Goal: Task Accomplishment & Management: Manage account settings

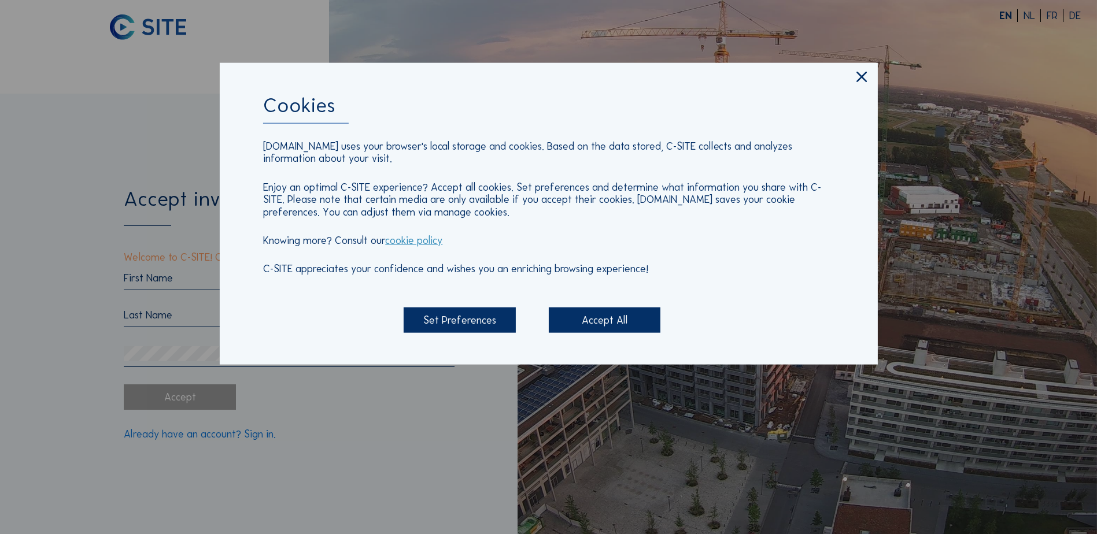
click at [597, 329] on div "Accept All" at bounding box center [605, 320] width 112 height 25
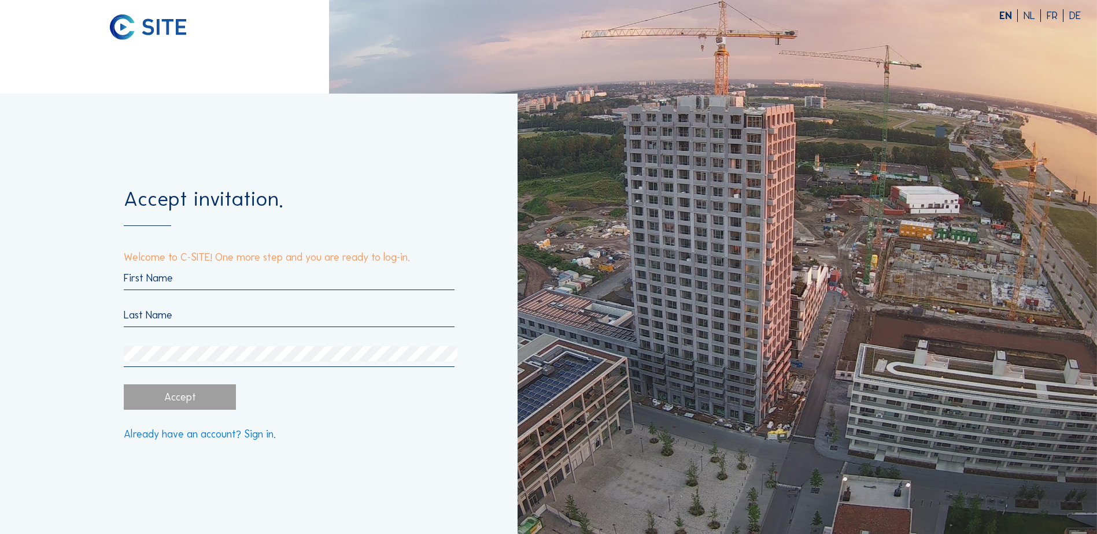
click at [174, 274] on input "text" at bounding box center [289, 278] width 331 height 13
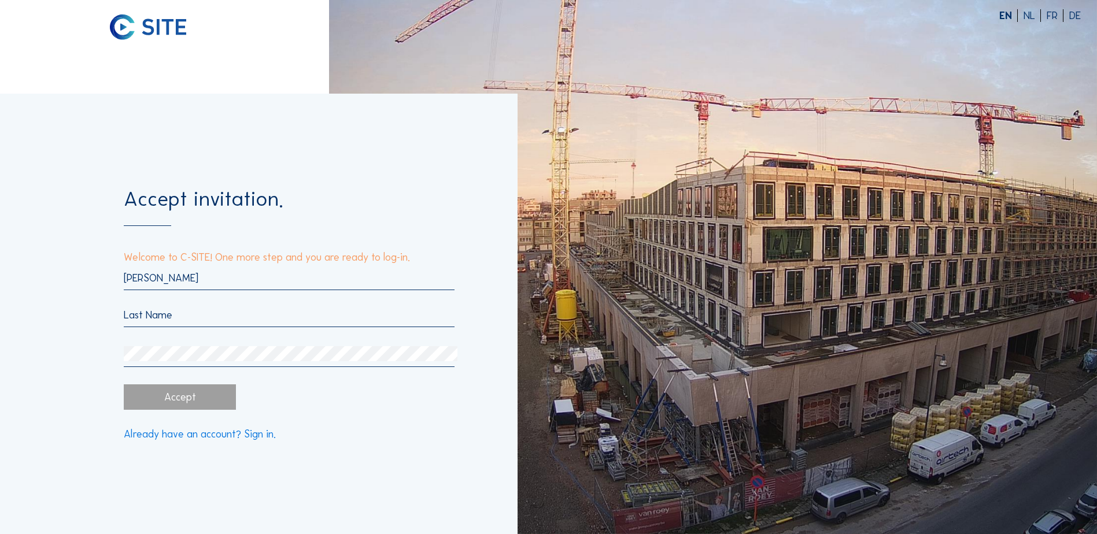
type input "[PERSON_NAME]"
type input "Terron"
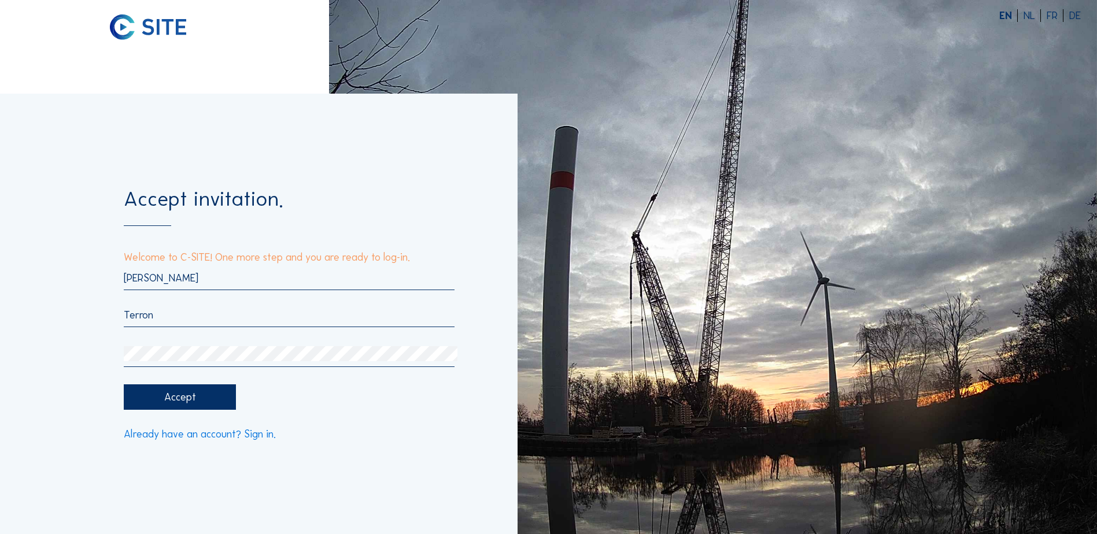
click at [202, 400] on div "Accept" at bounding box center [180, 396] width 112 height 25
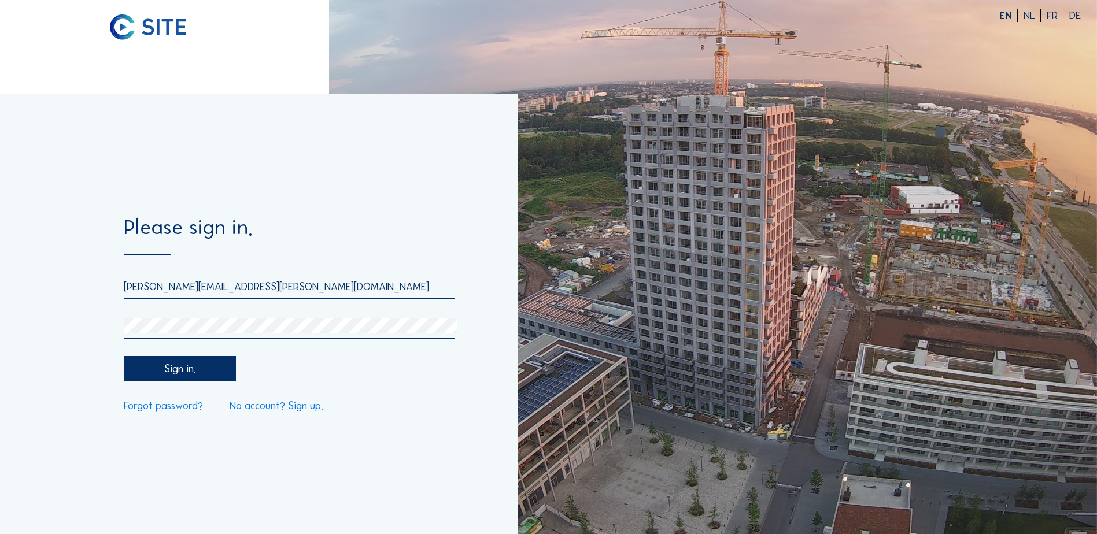
click at [188, 375] on div "Sign in." at bounding box center [180, 368] width 112 height 25
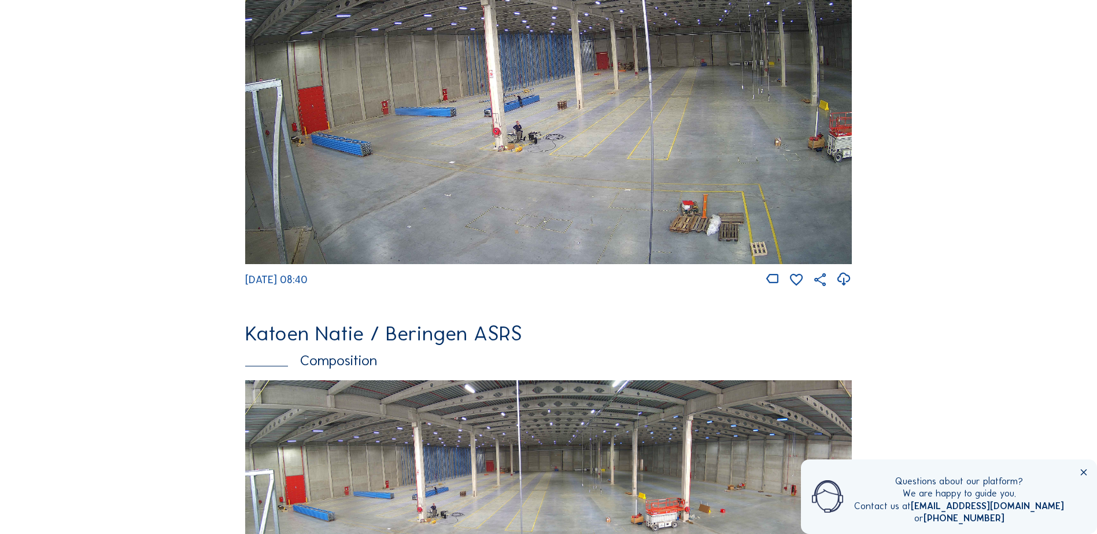
scroll to position [751, 0]
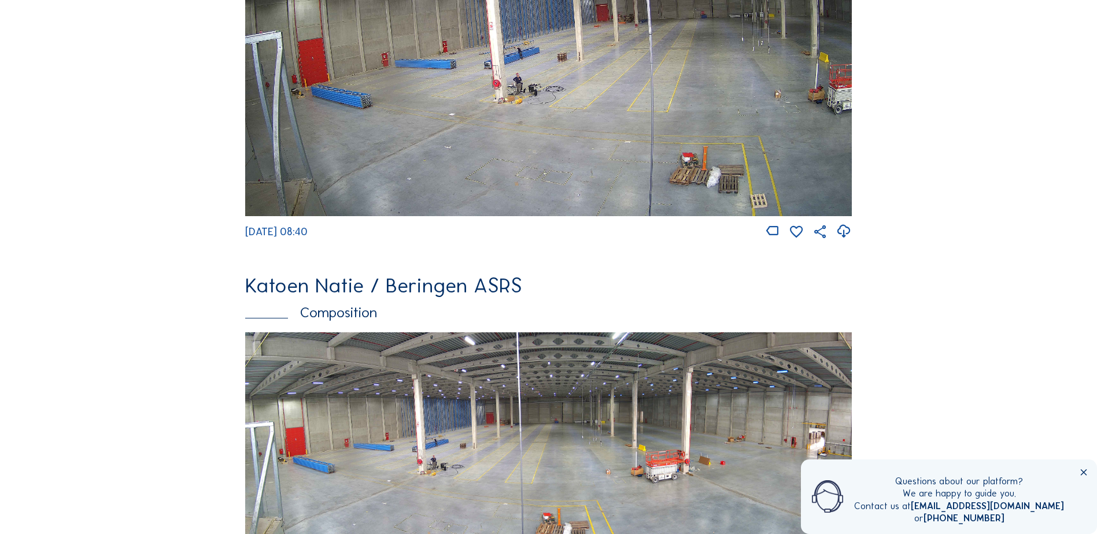
click at [1083, 471] on icon at bounding box center [1083, 473] width 10 height 10
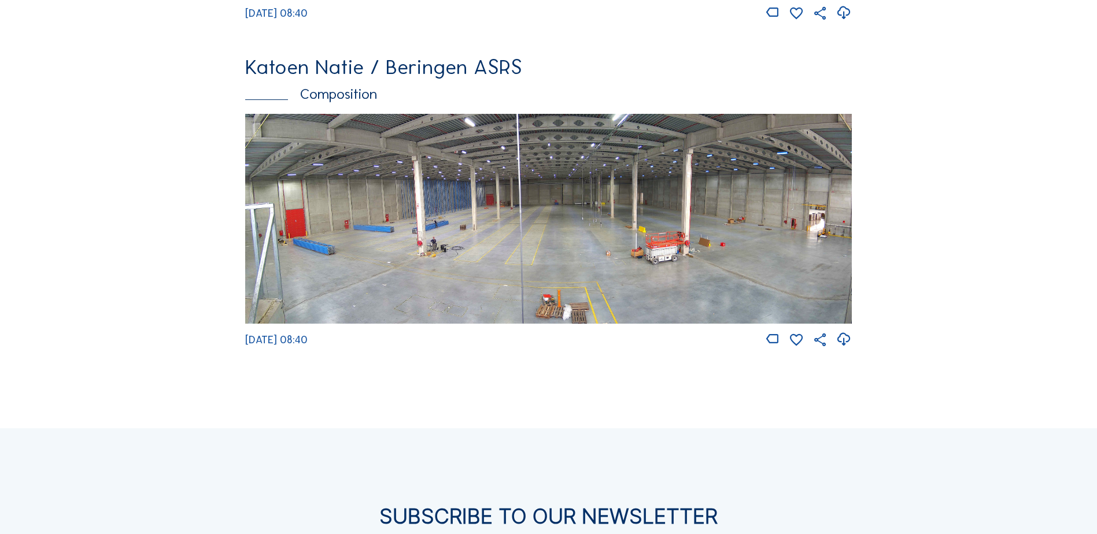
scroll to position [983, 0]
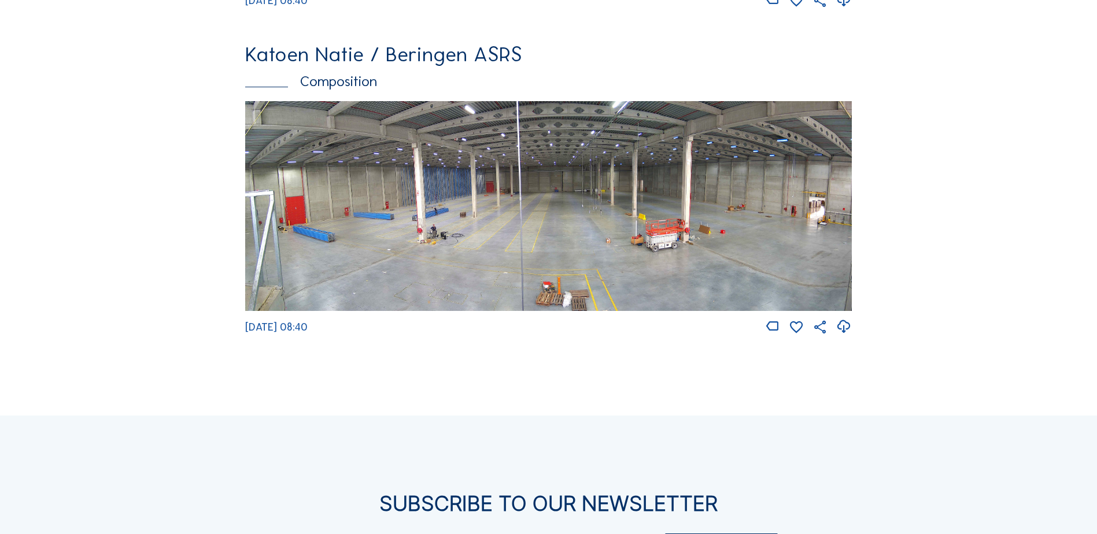
click at [447, 240] on img at bounding box center [548, 206] width 606 height 210
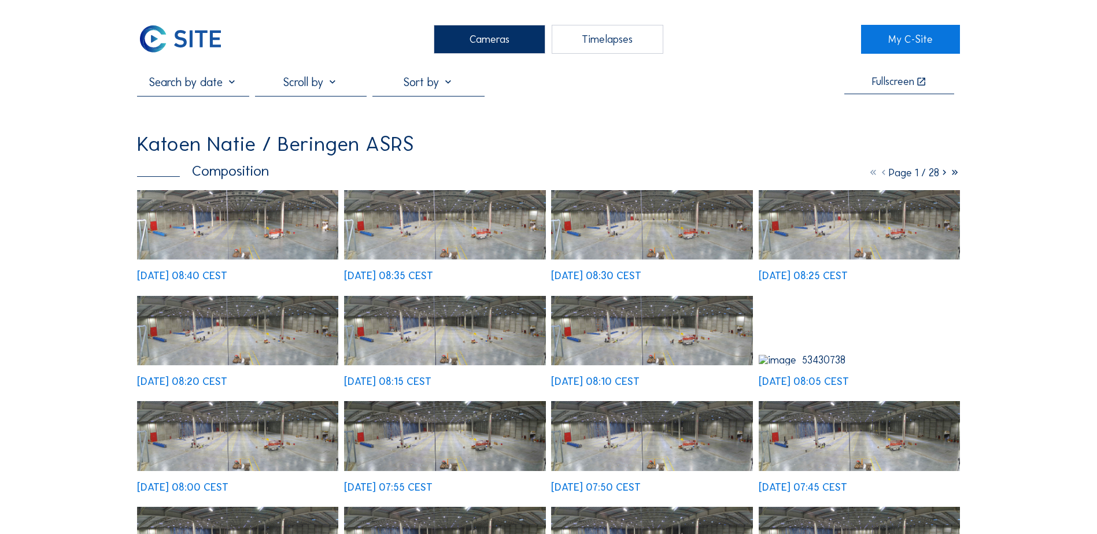
click at [181, 238] on img at bounding box center [237, 225] width 201 height 70
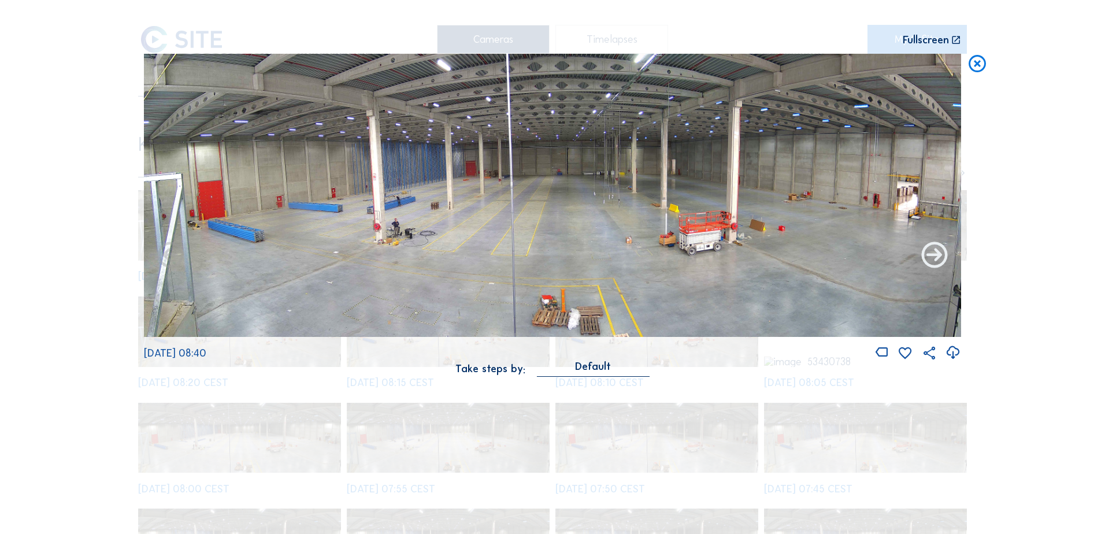
click at [931, 259] on icon at bounding box center [934, 255] width 31 height 31
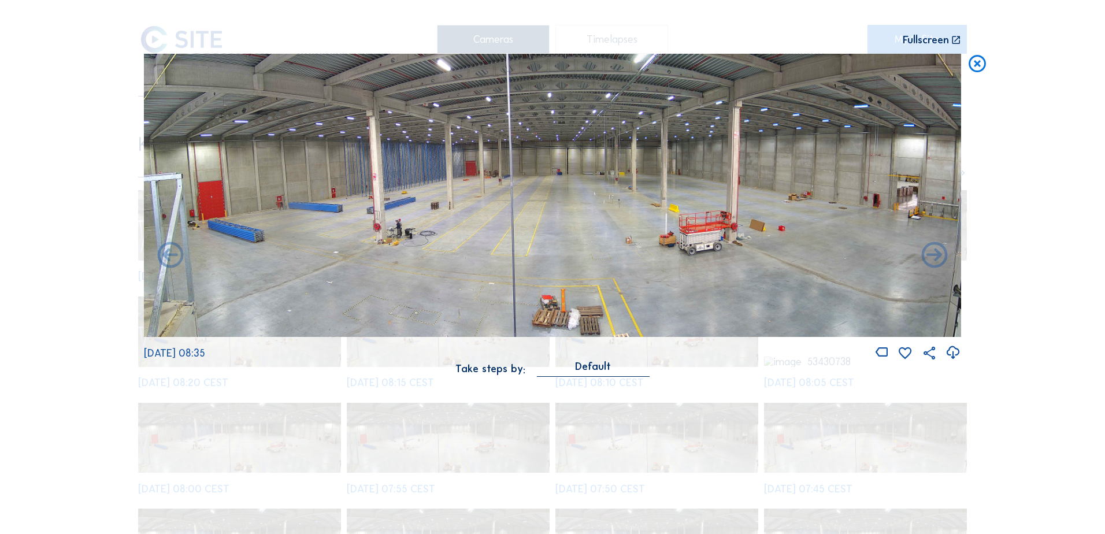
click at [931, 259] on icon at bounding box center [934, 255] width 31 height 31
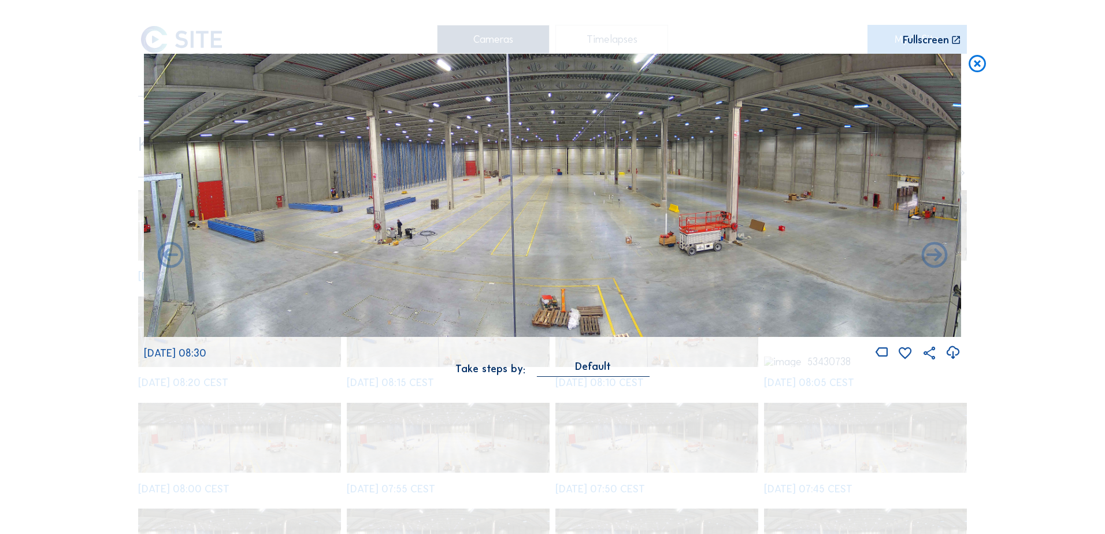
click at [931, 259] on icon at bounding box center [934, 255] width 31 height 31
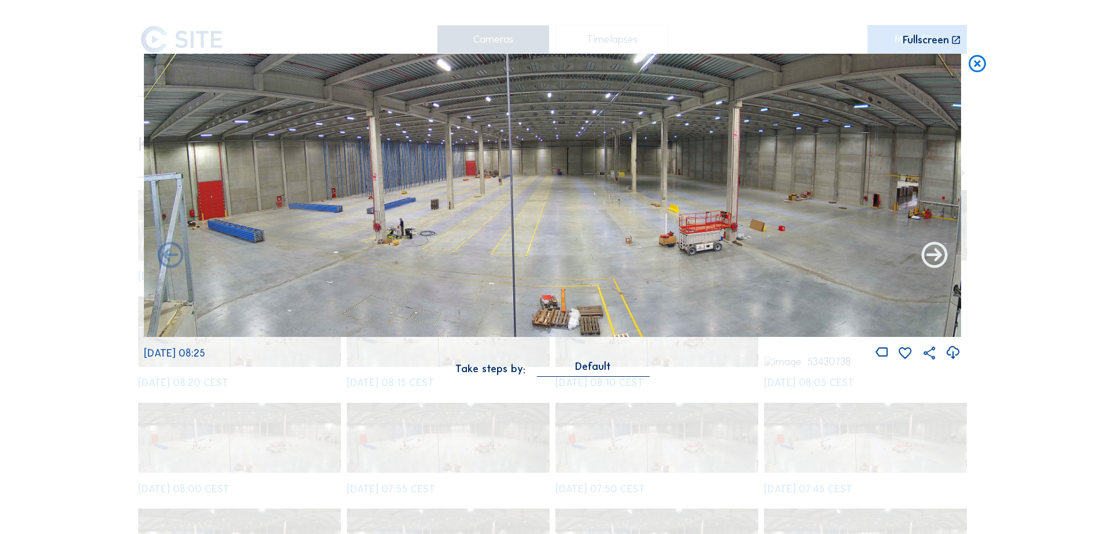
click at [932, 259] on icon at bounding box center [934, 255] width 31 height 31
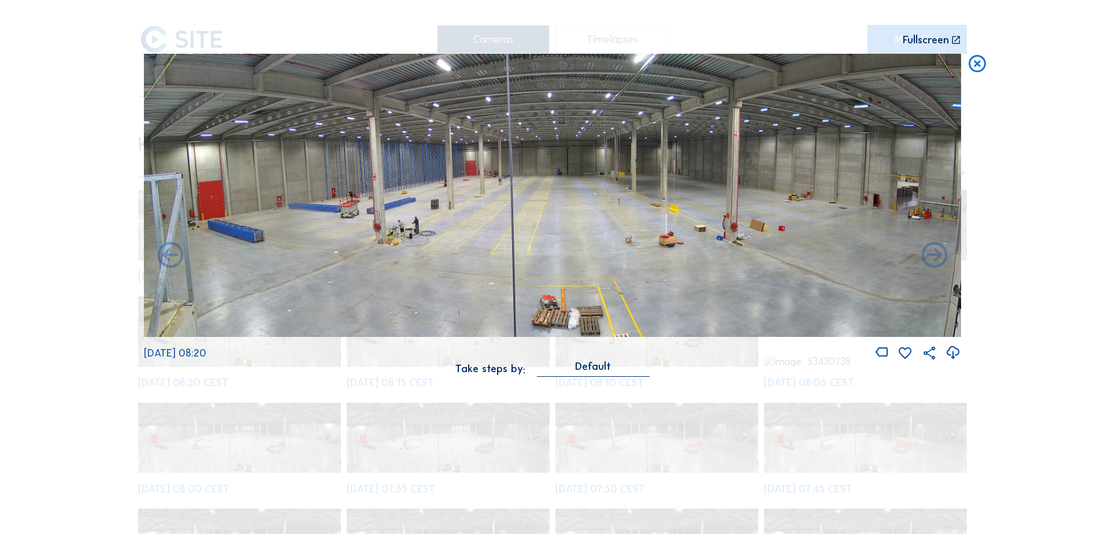
click at [932, 259] on icon at bounding box center [934, 255] width 31 height 31
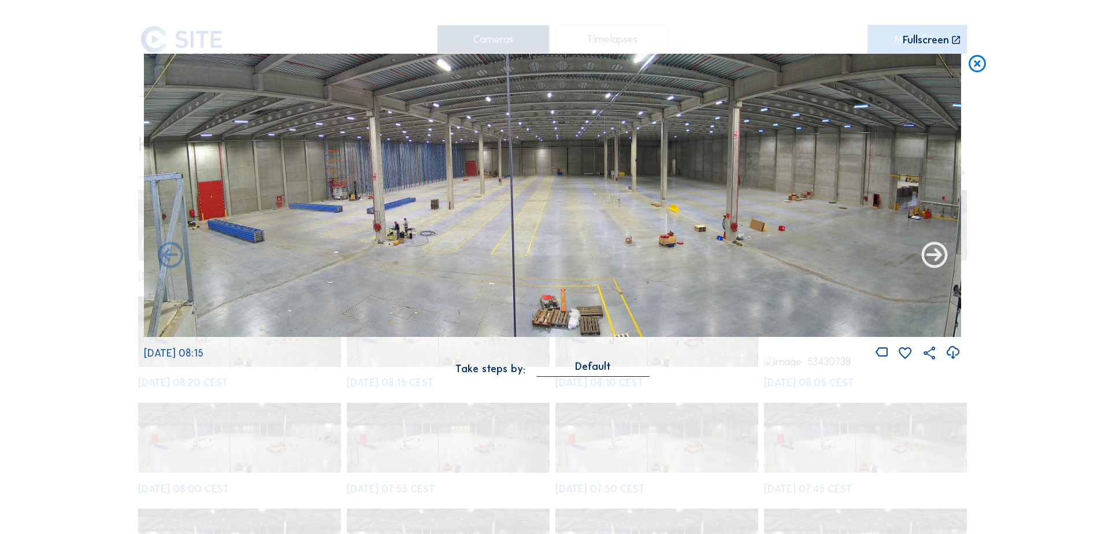
click at [933, 258] on icon at bounding box center [934, 255] width 31 height 31
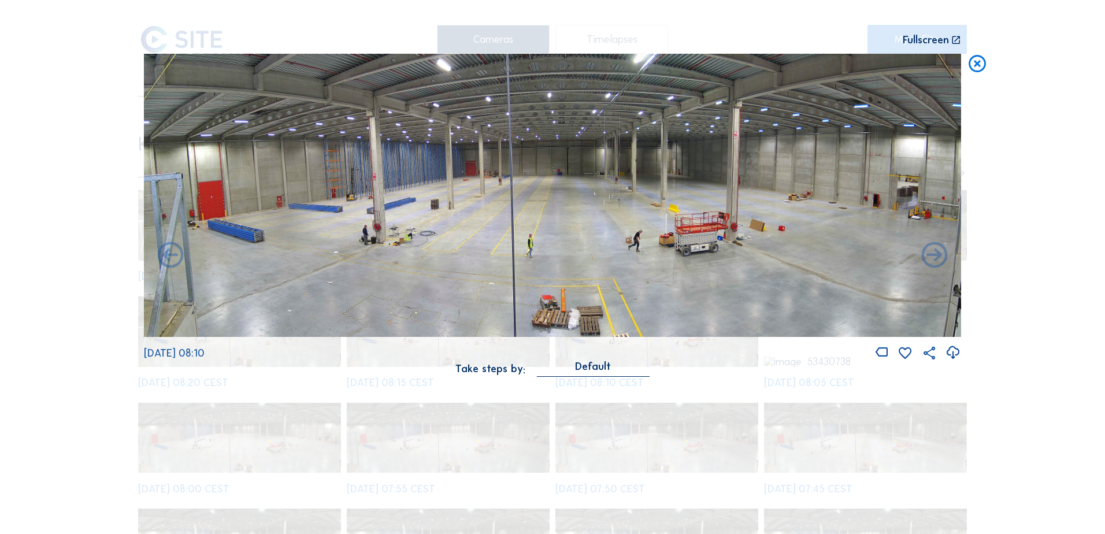
click at [933, 258] on icon at bounding box center [934, 255] width 31 height 31
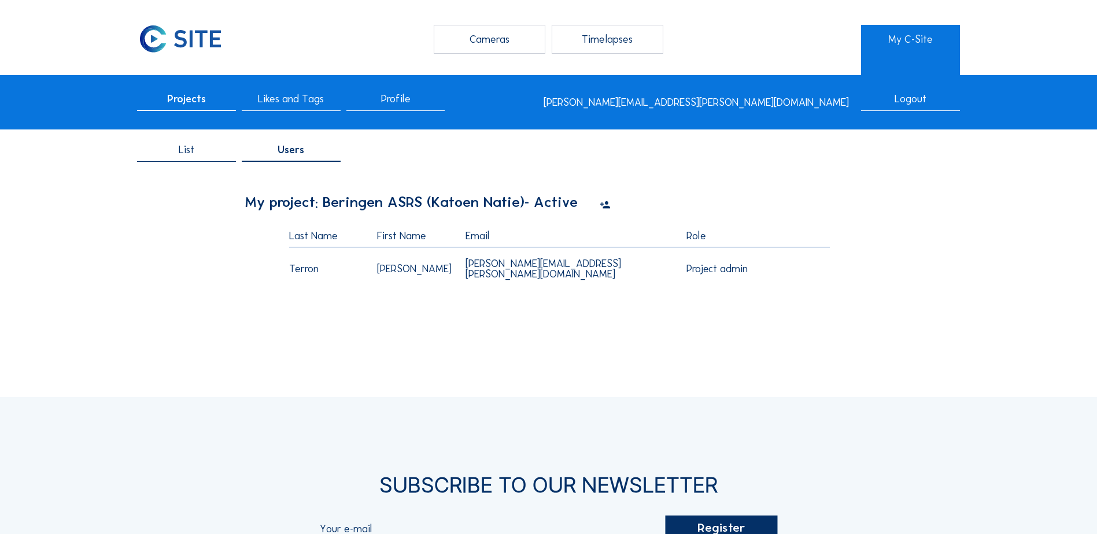
click at [609, 206] on icon at bounding box center [604, 205] width 10 height 13
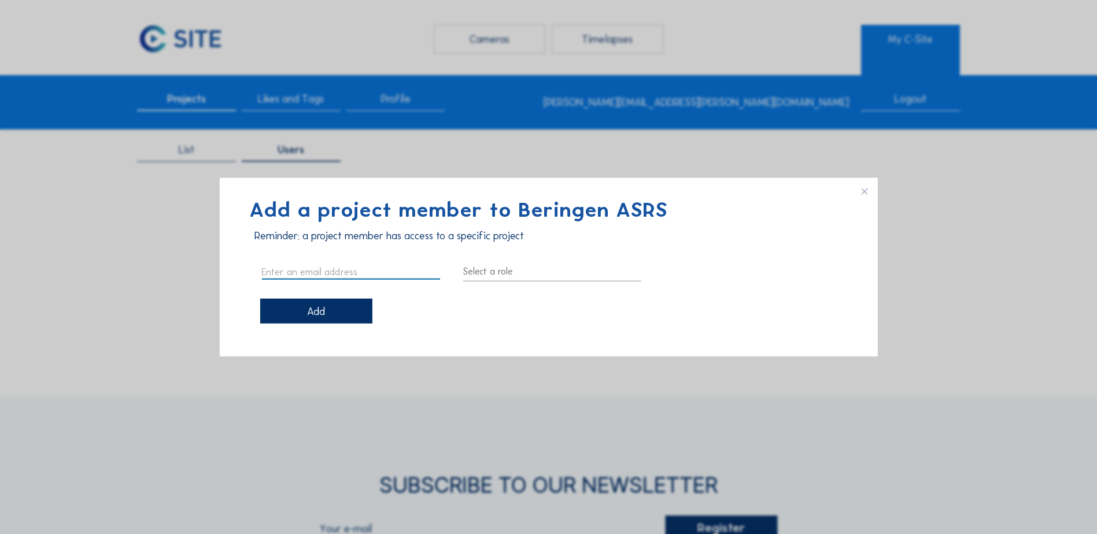
click at [295, 269] on input "text" at bounding box center [350, 271] width 178 height 15
paste input "danny.beyltiens@katoennatie.com"
type input "danny.beyltiens@katoennatie.com"
click at [534, 275] on div at bounding box center [552, 271] width 178 height 18
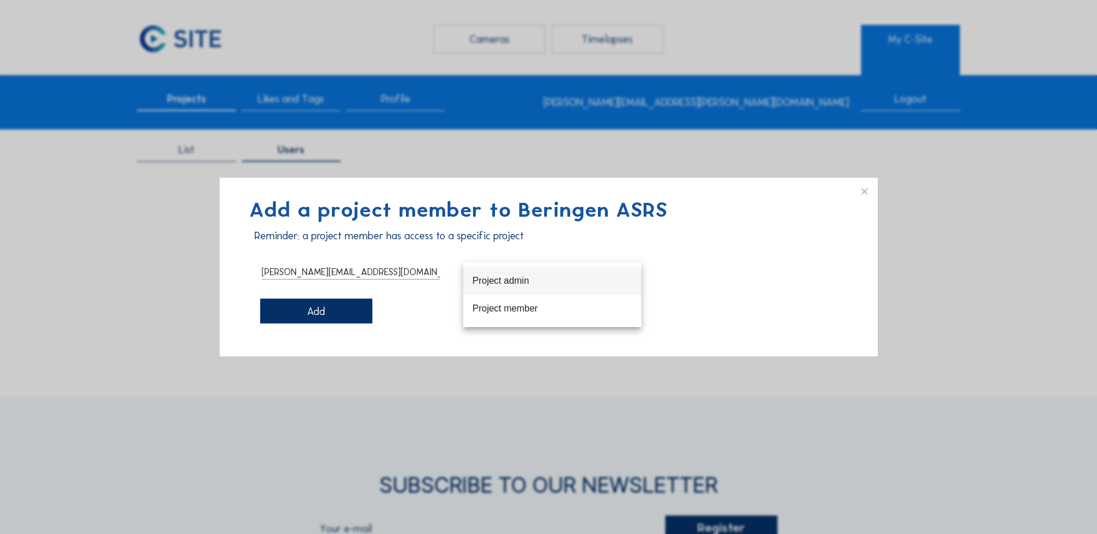
click at [549, 281] on div "Project admin" at bounding box center [552, 280] width 160 height 11
click at [328, 312] on div "Add" at bounding box center [316, 311] width 112 height 25
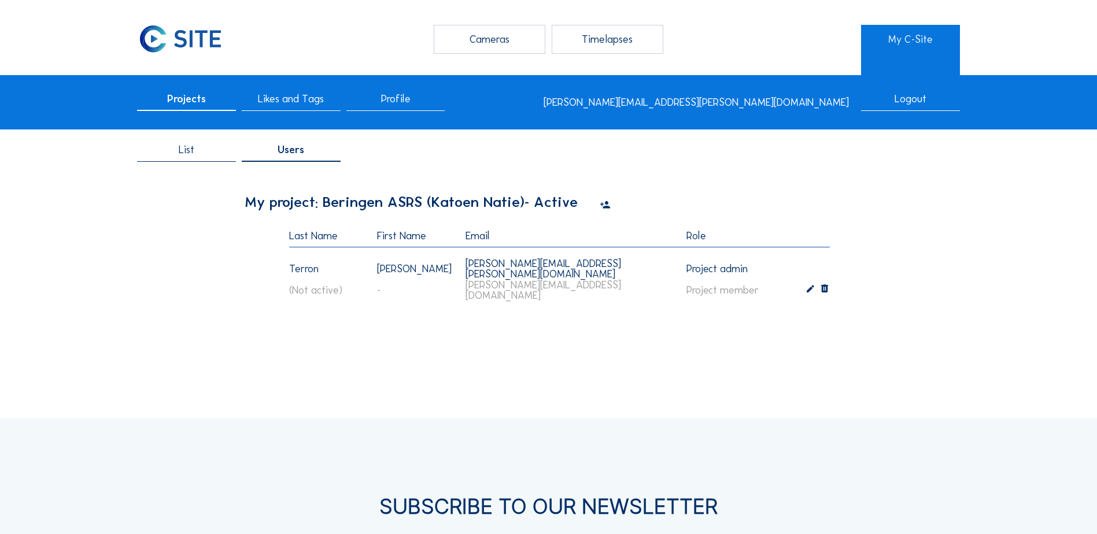
click at [610, 210] on icon at bounding box center [604, 205] width 10 height 13
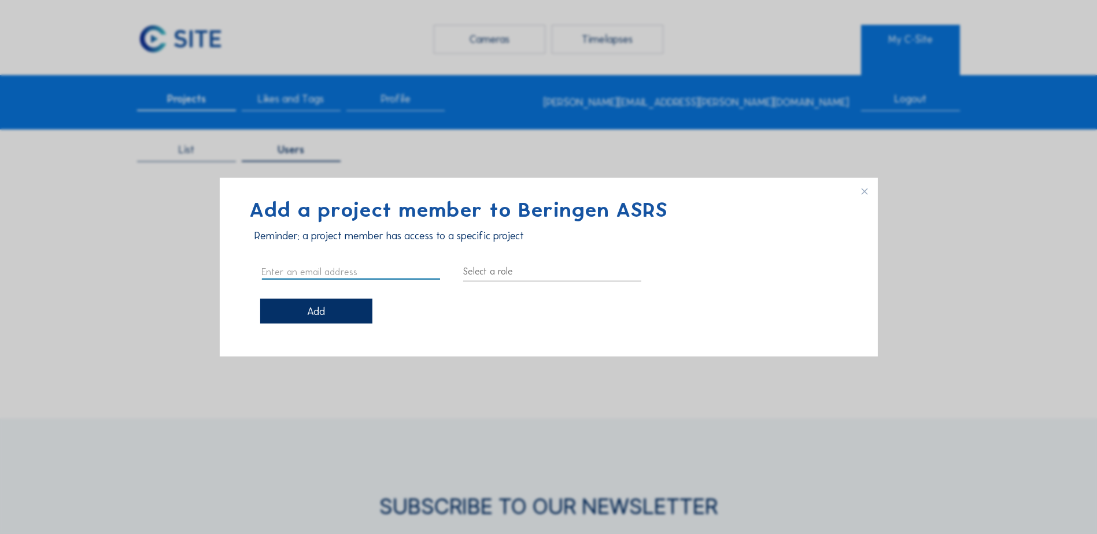
click at [347, 278] on div at bounding box center [350, 271] width 178 height 15
type input "jasper.verhoeven@katoennatie.com"
click at [506, 276] on div at bounding box center [552, 271] width 178 height 18
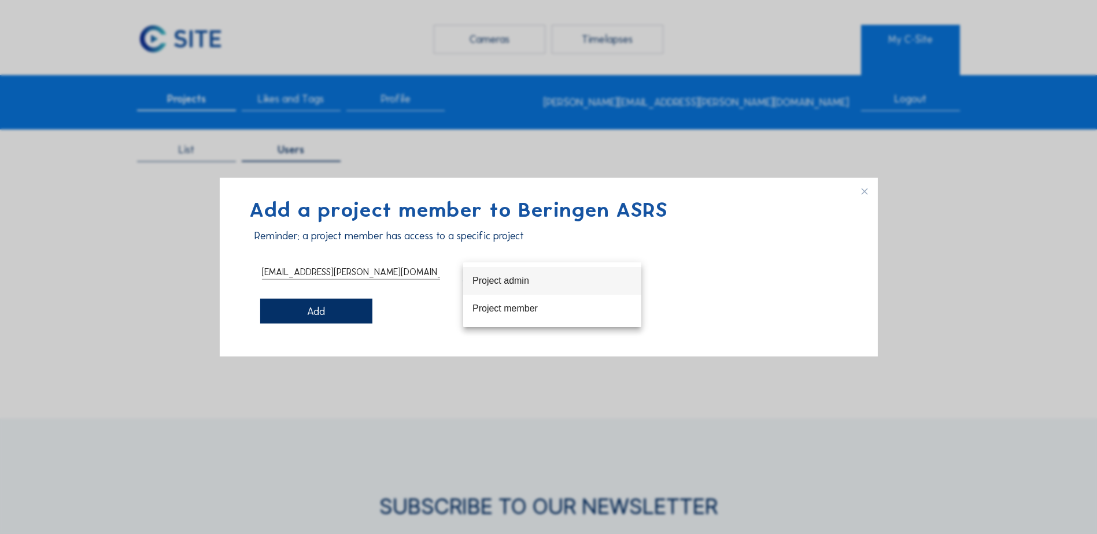
click at [507, 284] on div "Project admin" at bounding box center [552, 280] width 160 height 11
click at [328, 312] on div "Add" at bounding box center [316, 311] width 112 height 25
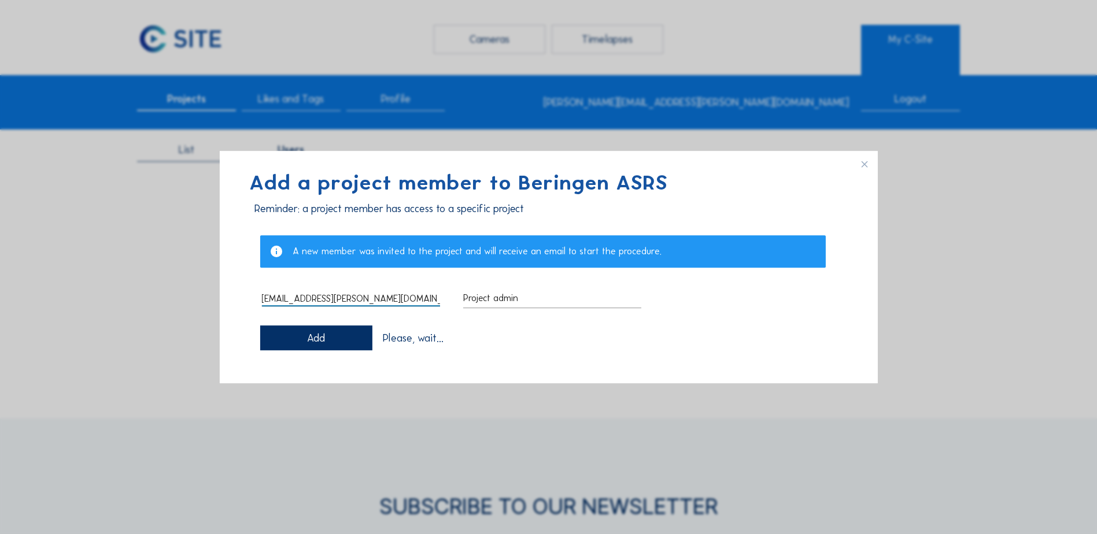
click at [417, 299] on input "jasper.verhoeven@katoennatie.com" at bounding box center [350, 298] width 178 height 15
drag, startPoint x: 333, startPoint y: 299, endPoint x: 158, endPoint y: 284, distance: 175.8
click at [158, 284] on div "Add a project member to Beringen ASRS Reminder: a project member has access to …" at bounding box center [548, 267] width 1097 height 534
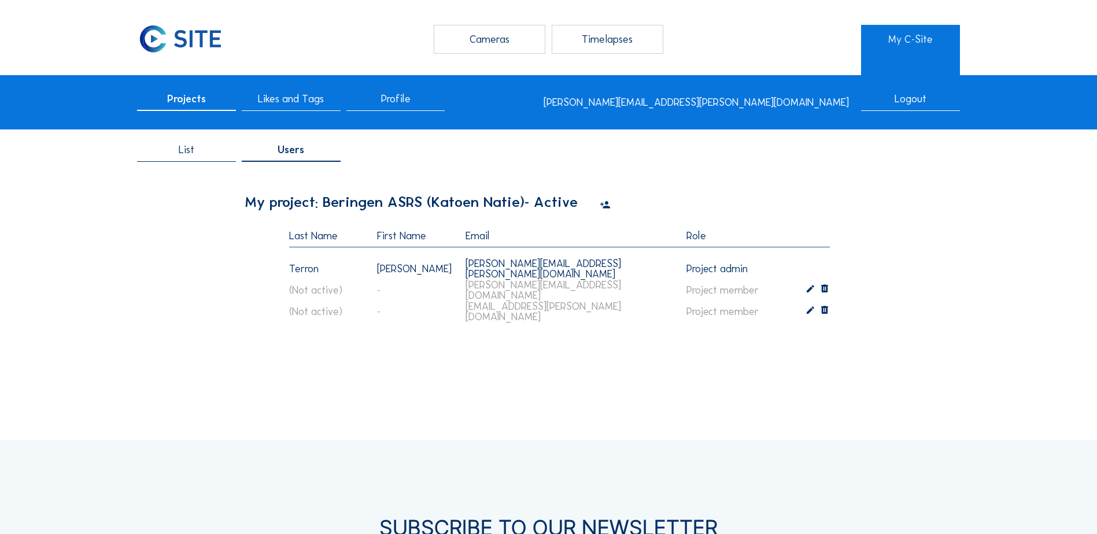
click at [610, 203] on icon at bounding box center [604, 205] width 10 height 13
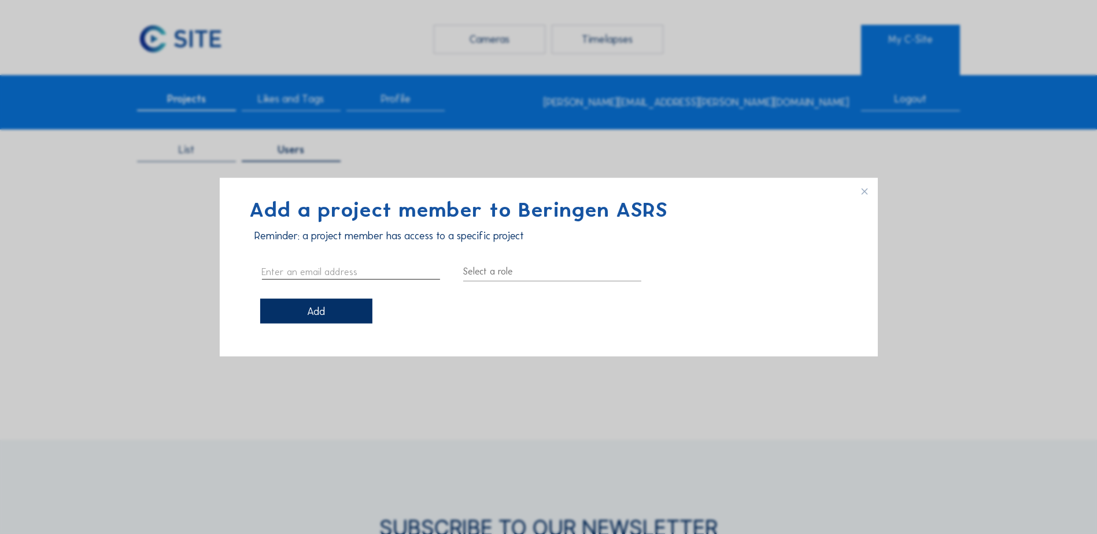
click at [337, 279] on div at bounding box center [350, 271] width 178 height 15
type input "Stephanie.Staskowiak@katoennatie.com"
click at [495, 276] on div at bounding box center [552, 271] width 178 height 18
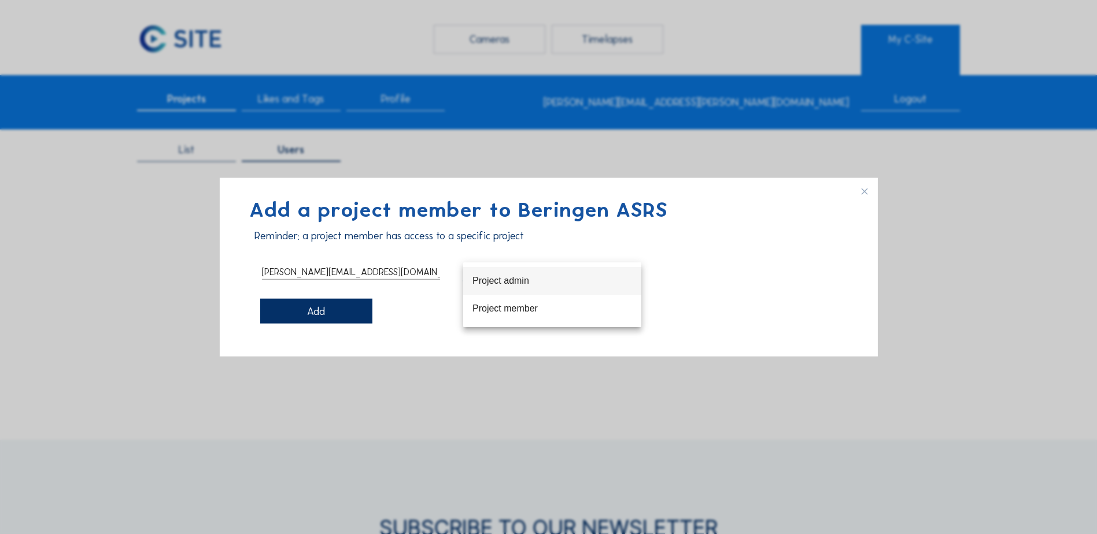
click at [509, 280] on div "Project admin" at bounding box center [552, 280] width 160 height 11
click at [313, 308] on div "Add" at bounding box center [316, 311] width 112 height 25
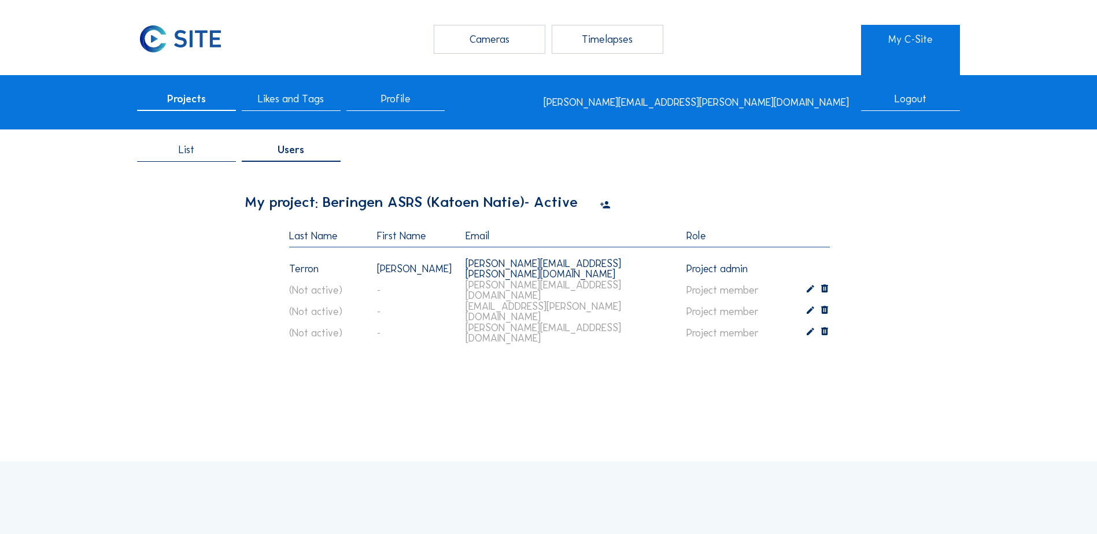
click at [609, 205] on icon at bounding box center [604, 205] width 10 height 13
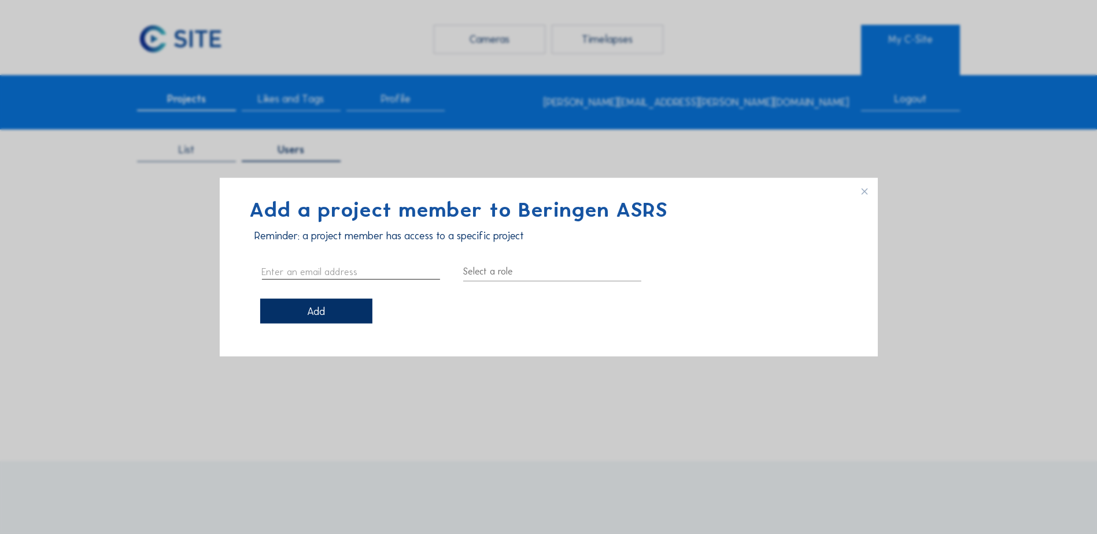
click at [282, 268] on input "text" at bounding box center [350, 271] width 178 height 15
paste input "maxime.bordui@katoennatie.com"
type input "maxime.bordui@katoennatie.com"
click at [505, 279] on div at bounding box center [552, 271] width 178 height 18
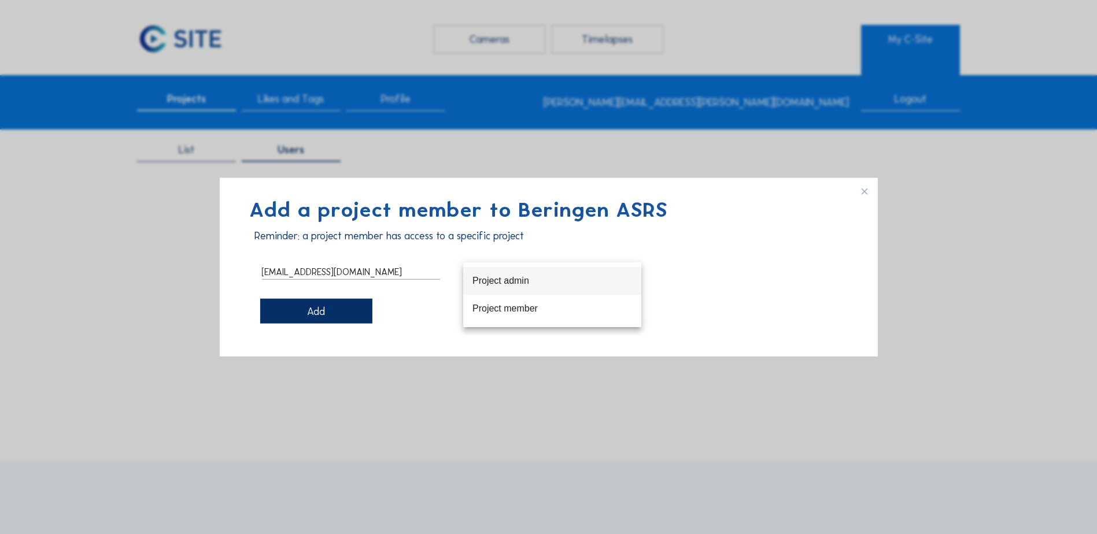
click at [508, 282] on div "Project admin" at bounding box center [552, 280] width 160 height 11
click at [337, 310] on div "Add" at bounding box center [316, 311] width 112 height 25
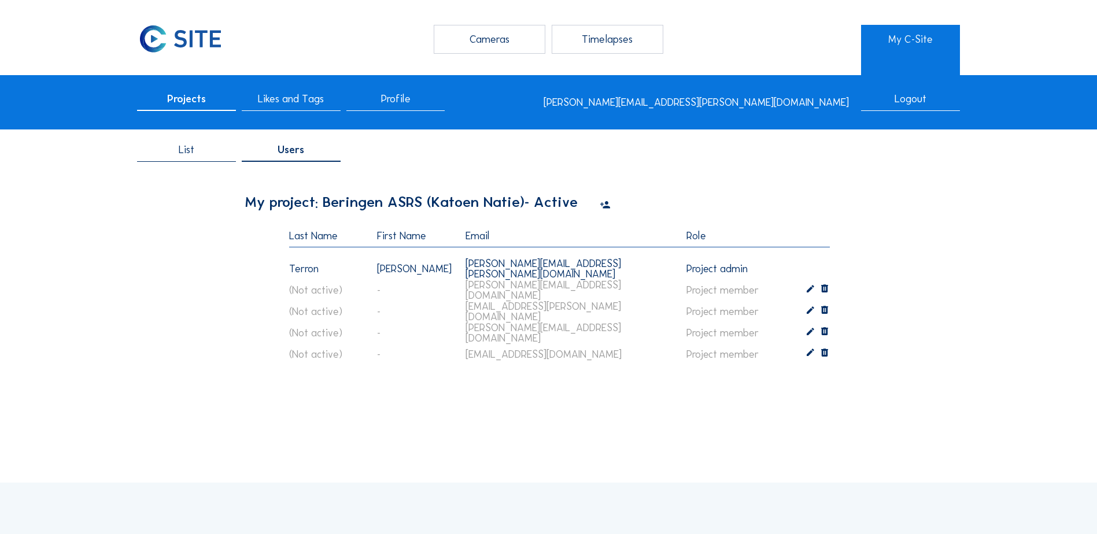
click at [810, 291] on icon at bounding box center [810, 290] width 10 height 11
click at [764, 301] on div "Project member" at bounding box center [745, 296] width 119 height 18
click at [751, 332] on div "Project member" at bounding box center [747, 333] width 101 height 11
click at [810, 309] on icon at bounding box center [810, 311] width 10 height 11
click at [814, 310] on icon at bounding box center [810, 311] width 10 height 11
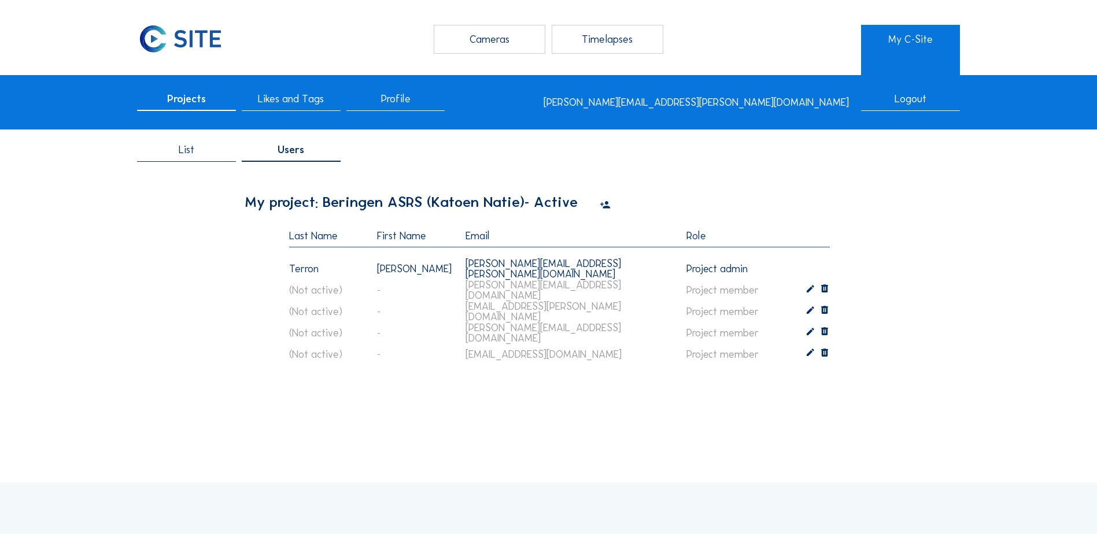
click at [809, 313] on icon at bounding box center [810, 311] width 10 height 11
click at [812, 290] on icon at bounding box center [810, 290] width 10 height 11
click at [727, 300] on div "Project member" at bounding box center [718, 296] width 65 height 10
click at [741, 331] on div "Project member" at bounding box center [747, 333] width 101 height 11
click at [790, 391] on div "My project: Beringen ASRS (Katoen Natie) - Active Last Name First Name Email Ro…" at bounding box center [548, 293] width 606 height 219
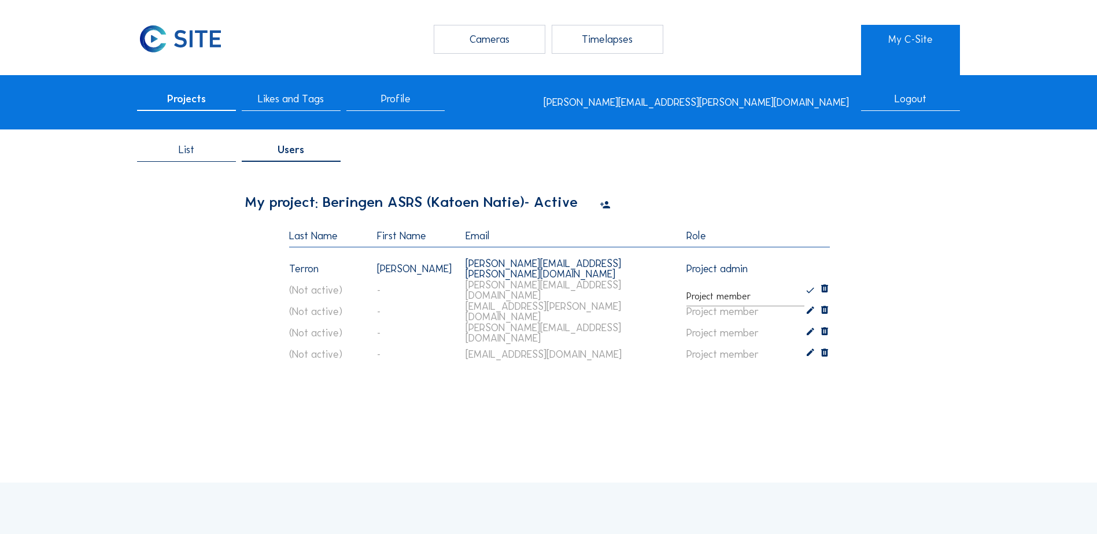
click at [665, 417] on div "Cameras Timelapses My C-Site Projects Likes and Tags Profile vanessa.terron@kat…" at bounding box center [548, 452] width 1097 height 905
click at [584, 306] on div "jasper.verhoeven@katoennatie.com" at bounding box center [568, 311] width 221 height 35
click at [812, 292] on icon at bounding box center [810, 290] width 10 height 11
click at [812, 311] on icon at bounding box center [810, 311] width 10 height 11
click at [827, 289] on icon at bounding box center [824, 290] width 10 height 14
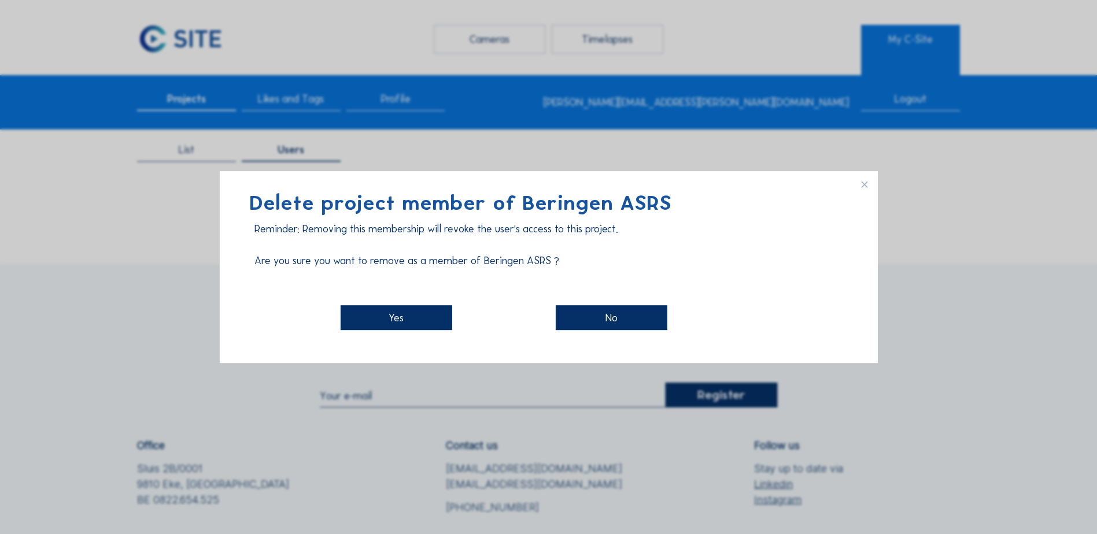
click at [398, 310] on div "Yes" at bounding box center [396, 317] width 112 height 25
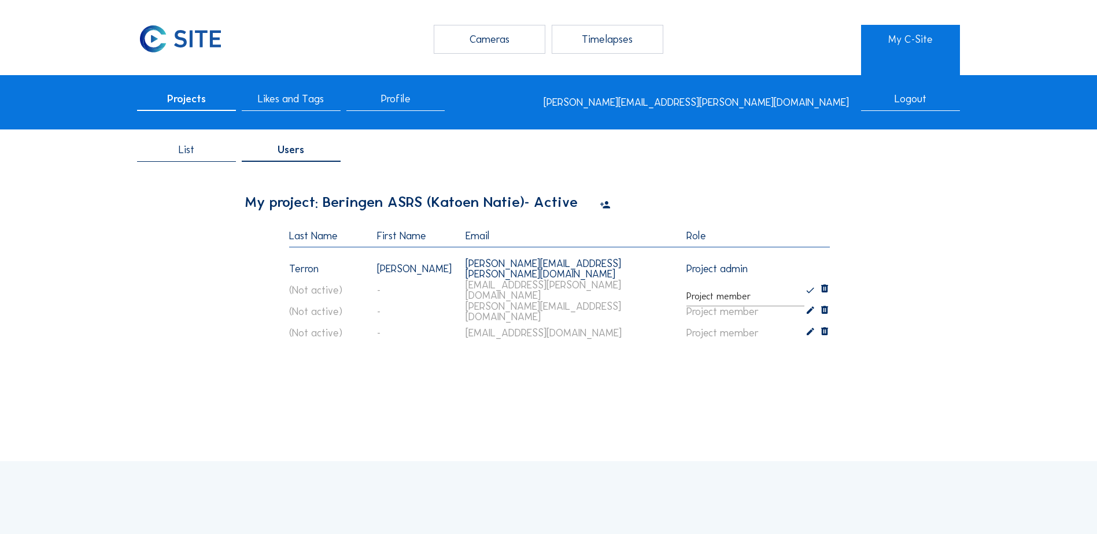
click at [361, 369] on div "My project: Beringen ASRS (Katoen Natie) - Active Last Name First Name Email Ro…" at bounding box center [548, 282] width 606 height 197
click at [610, 206] on icon at bounding box center [604, 205] width 10 height 13
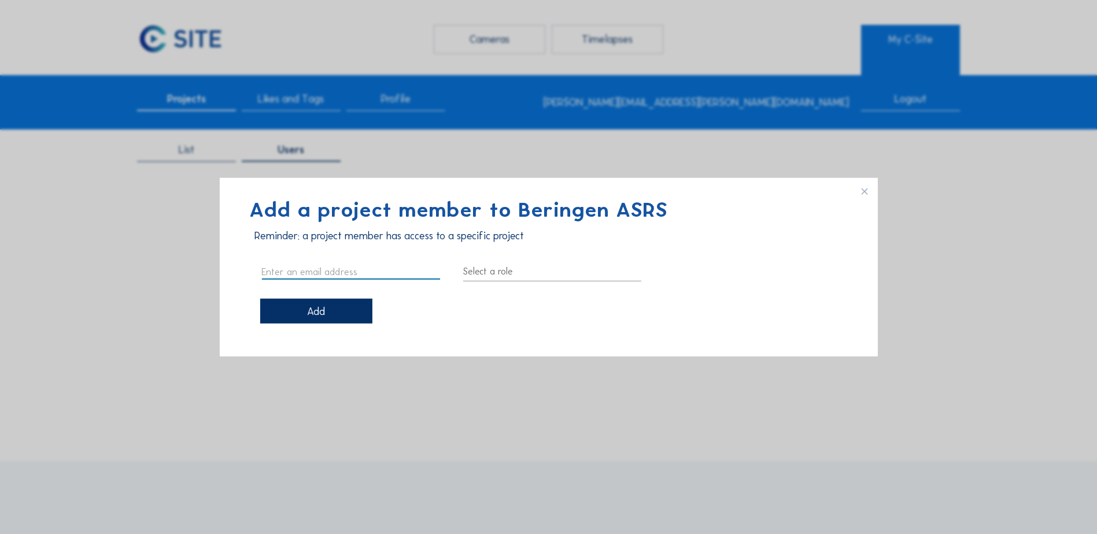
click at [320, 273] on input "text" at bounding box center [350, 271] width 178 height 15
paste input "danny.beyltiens@katoennatie.com"
type input "danny.beyltiens@katoennatie.com"
click at [520, 273] on div at bounding box center [552, 271] width 178 height 18
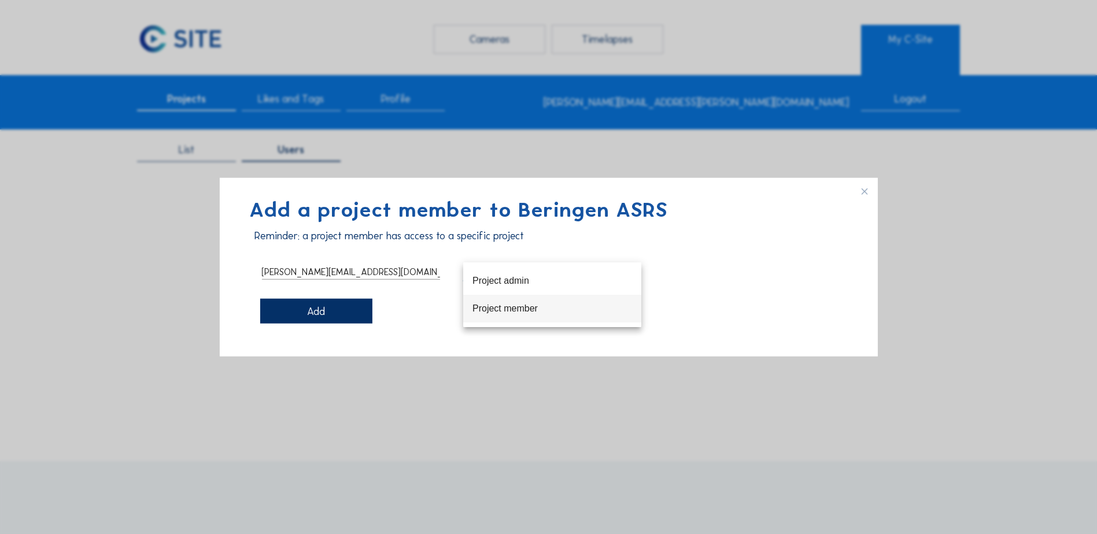
click at [532, 312] on div "Project member" at bounding box center [552, 308] width 160 height 11
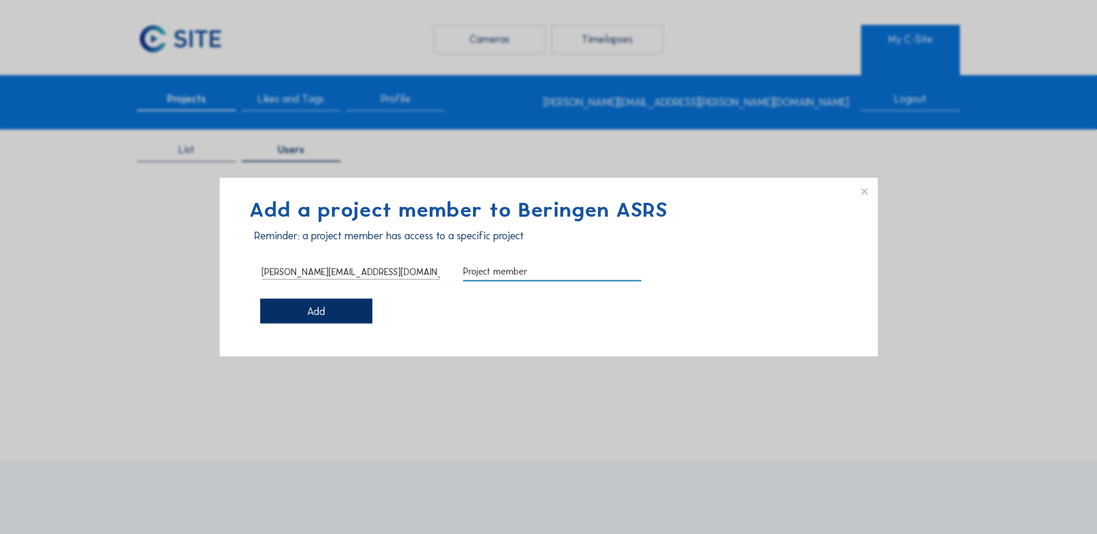
click at [352, 314] on div "Add" at bounding box center [316, 311] width 112 height 25
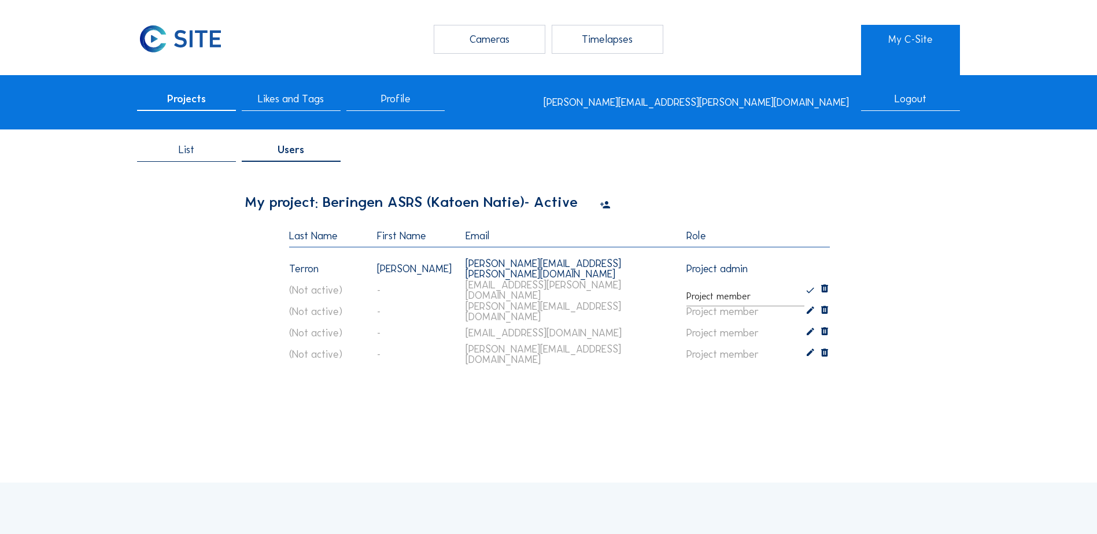
click at [932, 168] on div "List Users" at bounding box center [548, 154] width 1097 height 40
click at [812, 291] on icon at bounding box center [810, 290] width 10 height 11
click at [191, 153] on span "List" at bounding box center [187, 150] width 16 height 10
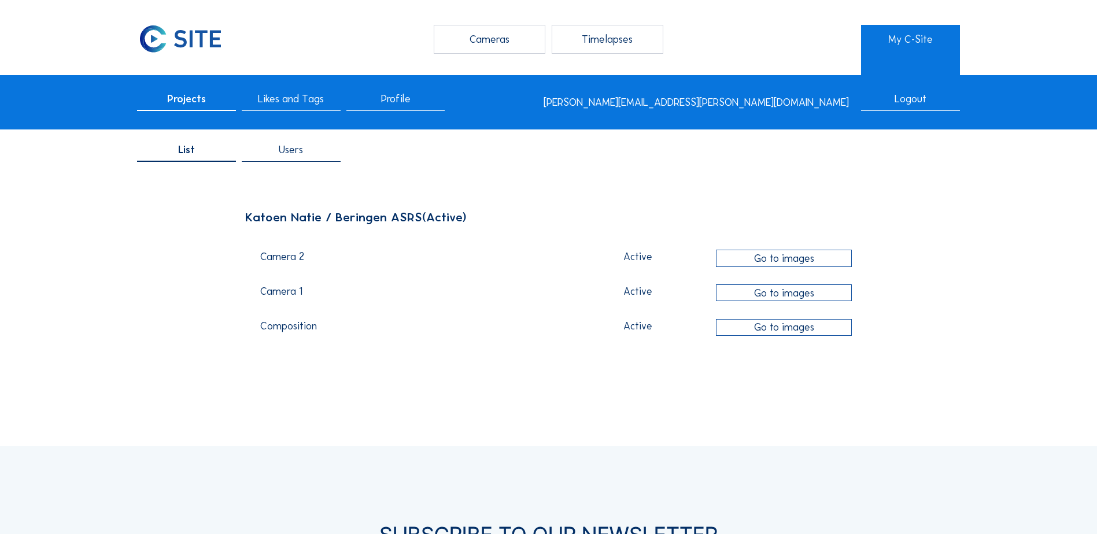
click at [290, 158] on div "Users" at bounding box center [291, 153] width 99 height 17
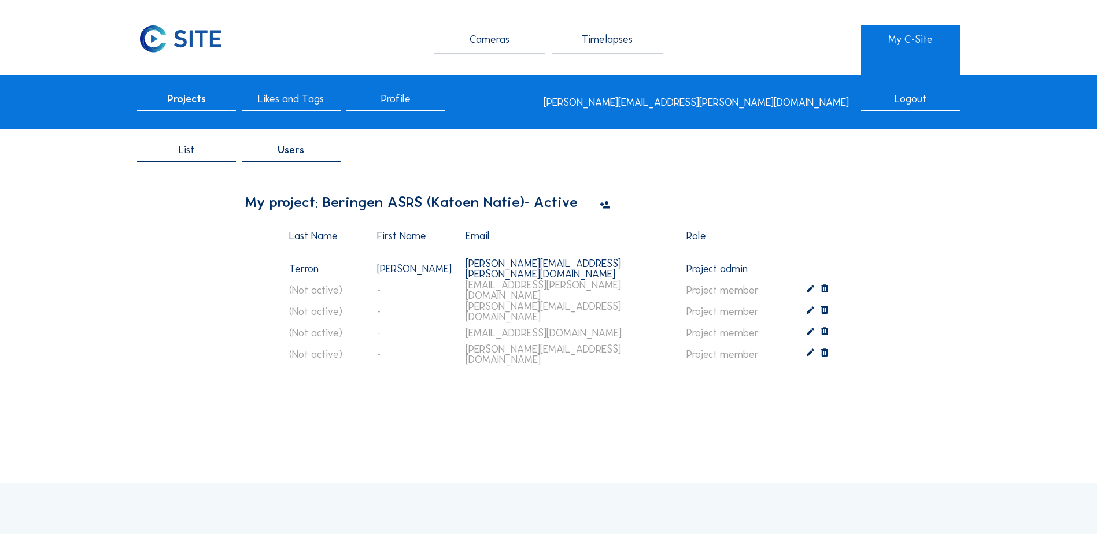
click at [666, 418] on div "Cameras Timelapses My C-Site Projects Likes and Tags Profile vanessa.terron@kat…" at bounding box center [548, 452] width 1097 height 905
click at [196, 155] on div "List" at bounding box center [186, 153] width 99 height 17
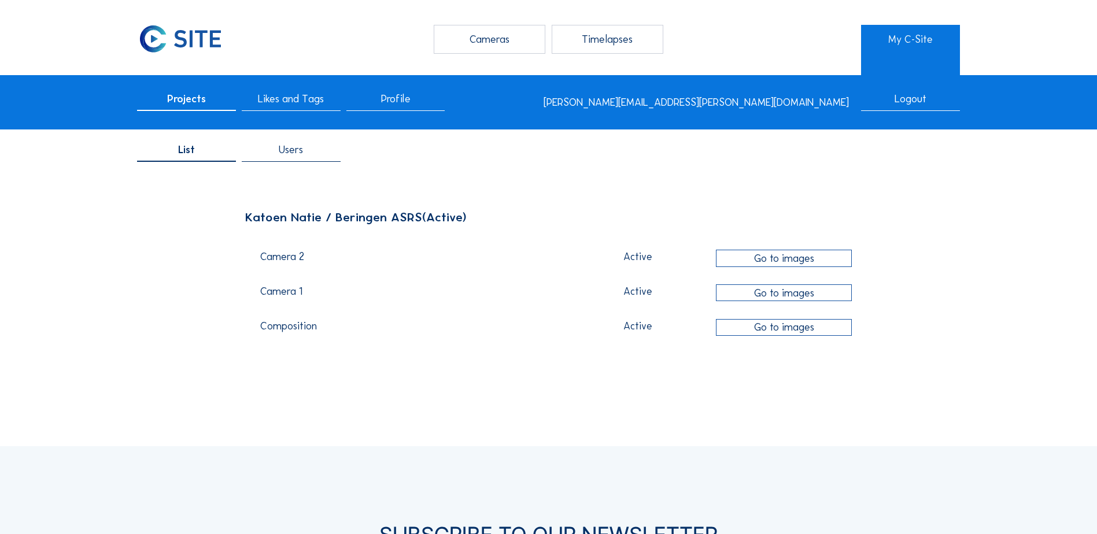
click at [801, 332] on div "Go to images" at bounding box center [784, 327] width 136 height 17
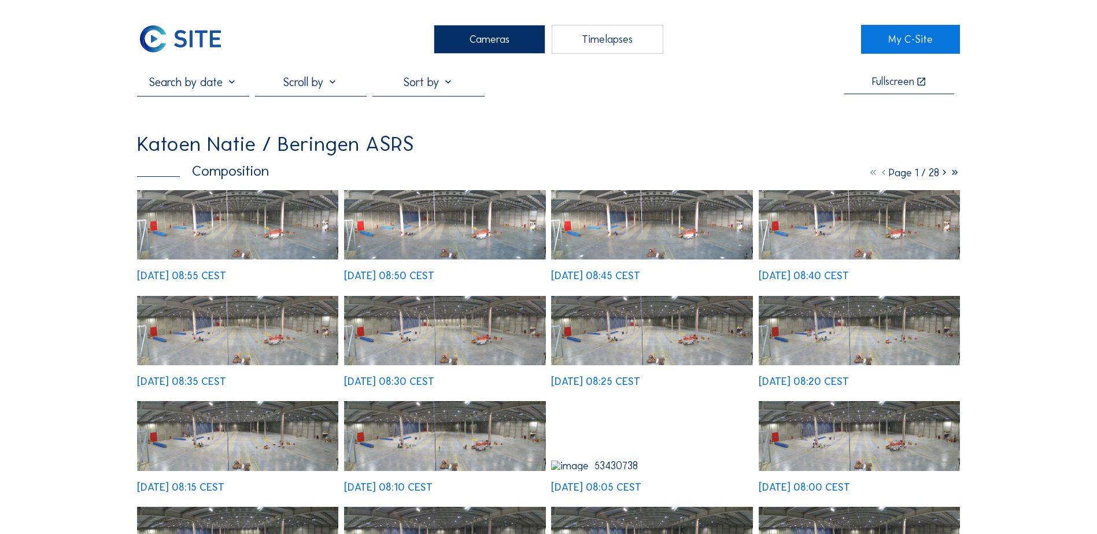
click at [212, 231] on img at bounding box center [237, 225] width 201 height 70
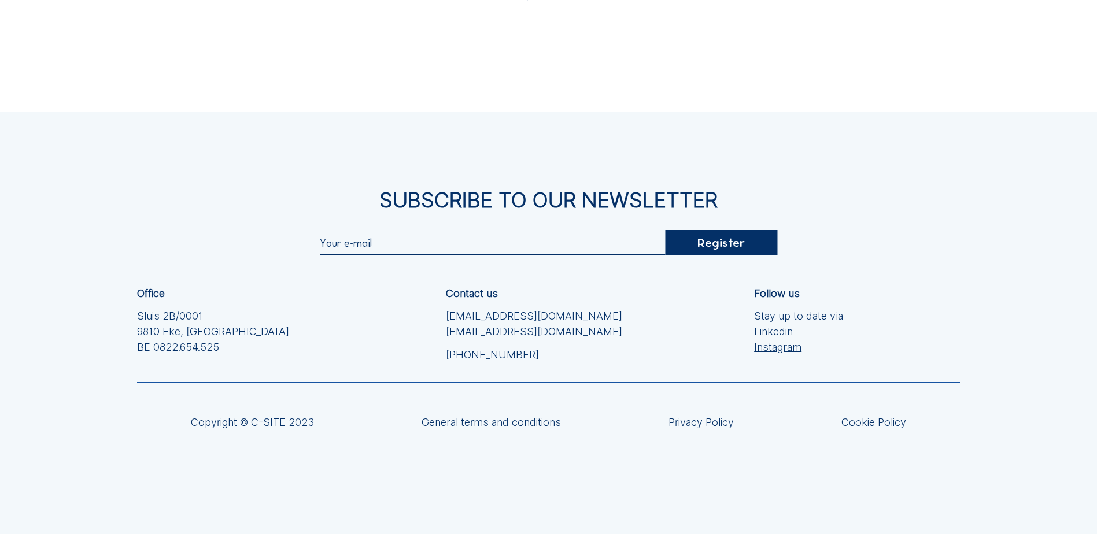
scroll to position [35, 0]
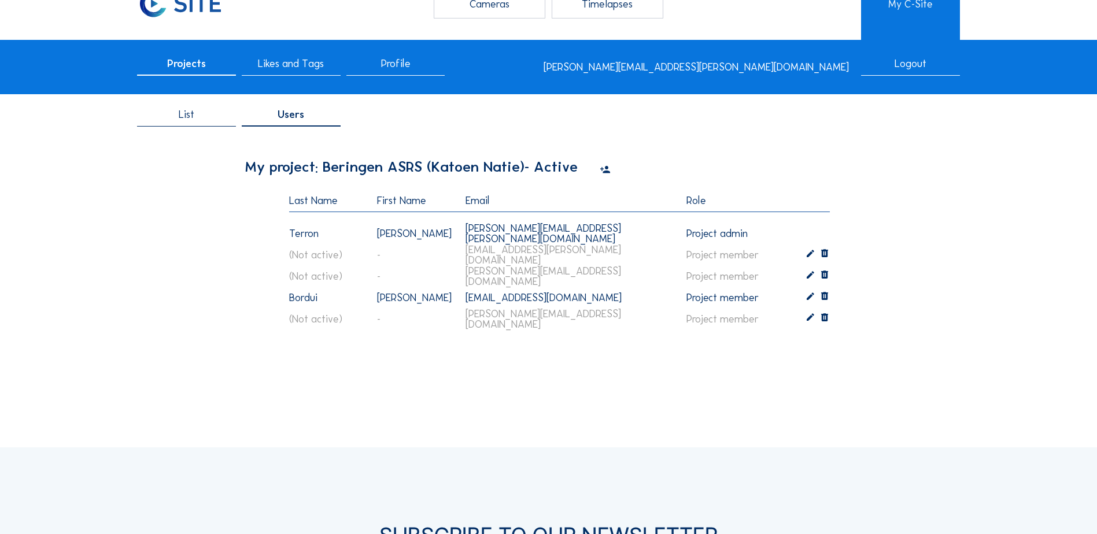
click at [828, 275] on icon at bounding box center [824, 276] width 10 height 14
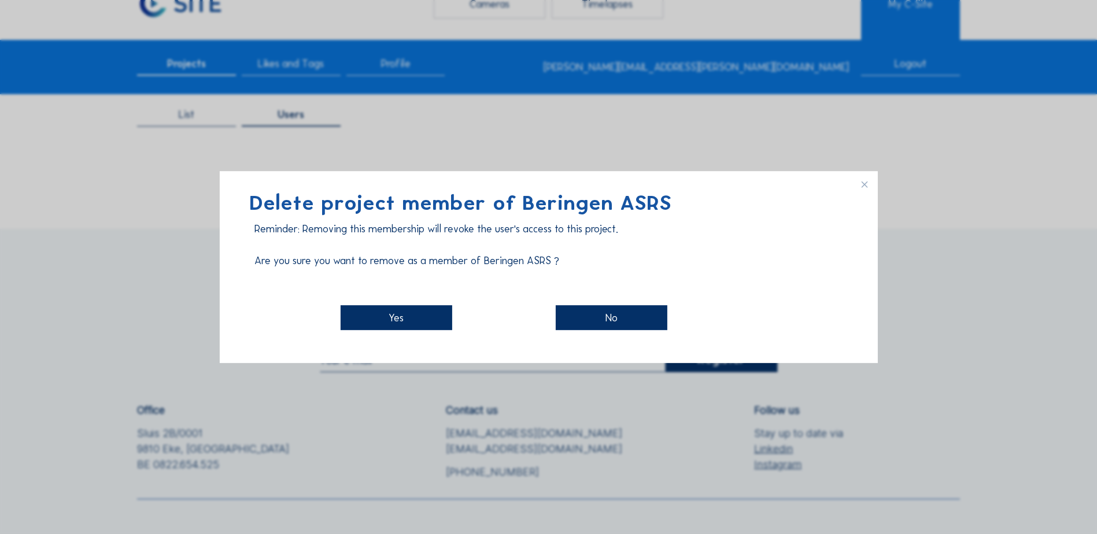
click at [402, 315] on div "Yes" at bounding box center [396, 317] width 112 height 25
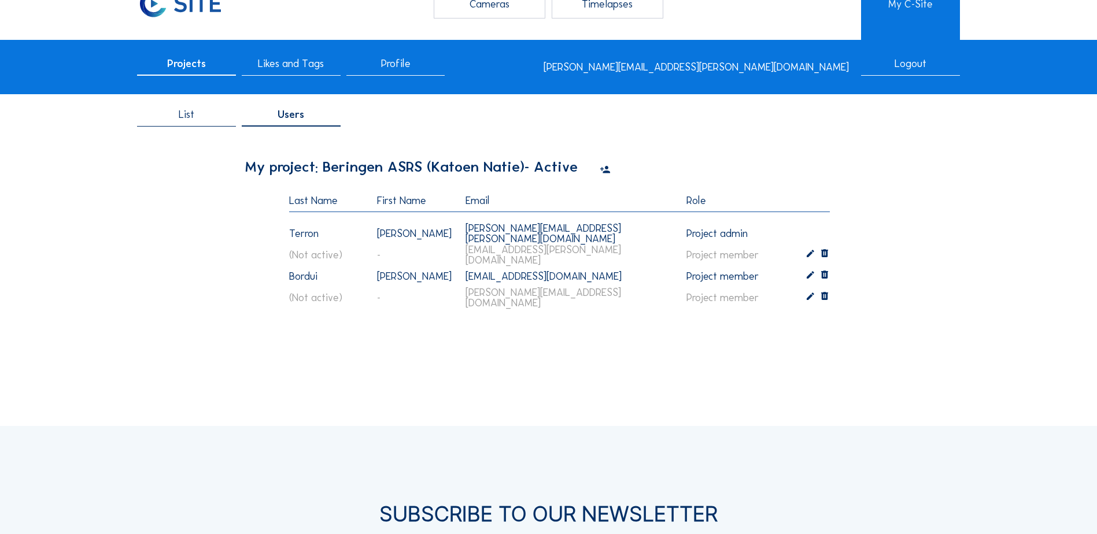
click at [610, 170] on icon at bounding box center [604, 170] width 10 height 13
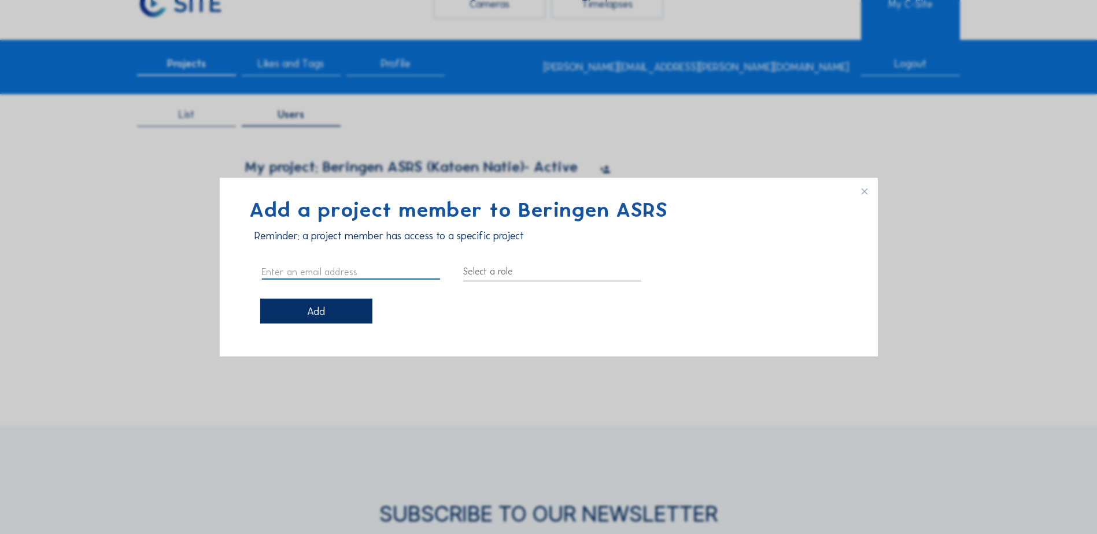
click at [368, 275] on input "text" at bounding box center [350, 271] width 178 height 15
type input "Stephanie.Staskowiak@katoennatie.com"
click at [521, 275] on div at bounding box center [552, 271] width 178 height 18
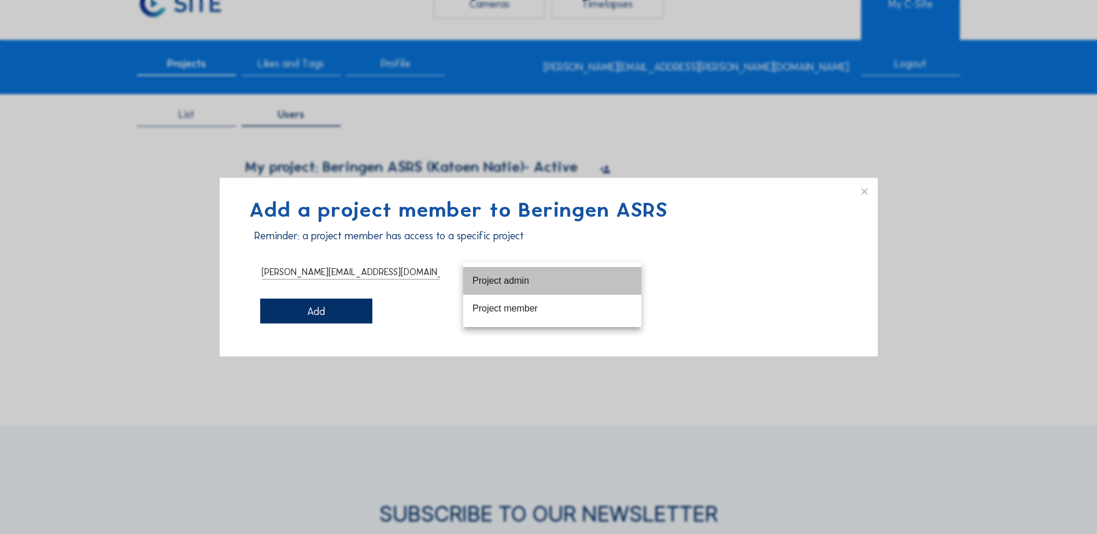
click at [501, 283] on div "Project admin" at bounding box center [552, 280] width 160 height 11
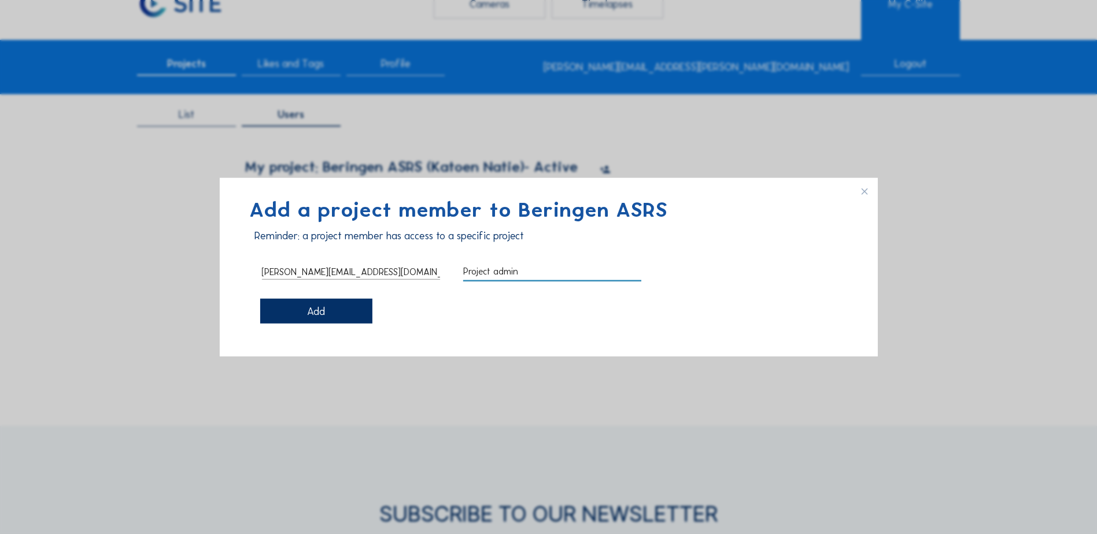
click at [347, 310] on div "Add" at bounding box center [316, 311] width 112 height 25
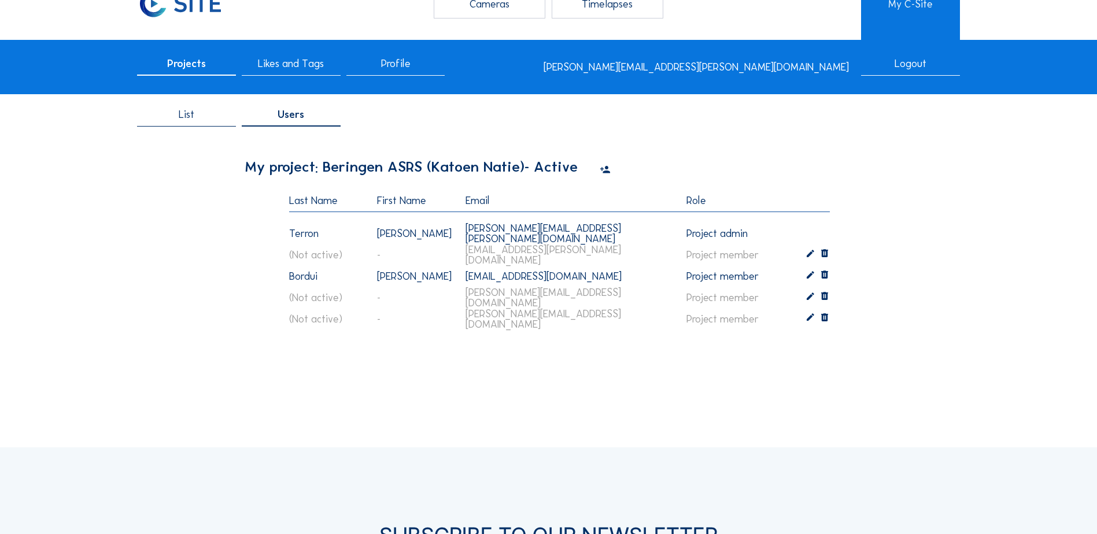
click at [740, 388] on div "Cameras Timelapses My C-Site Projects Likes and Tags Profile vanessa.terron@kat…" at bounding box center [548, 417] width 1097 height 905
